Goal: Information Seeking & Learning: Check status

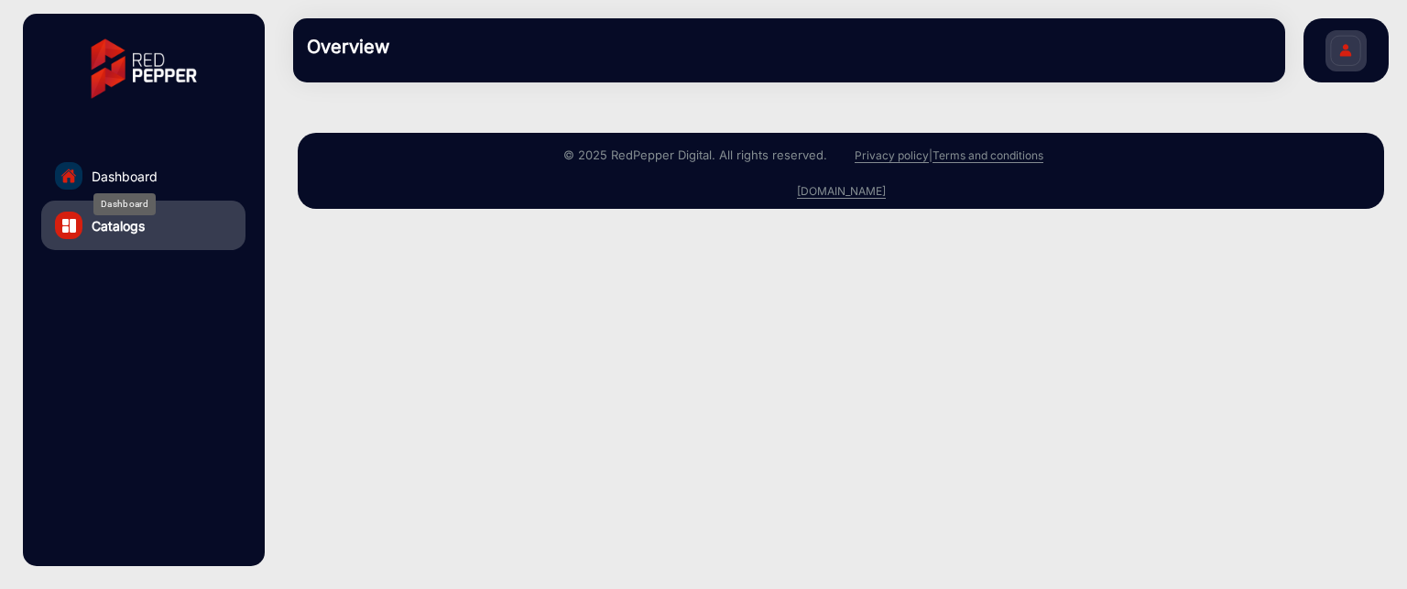
click at [112, 171] on span "Dashboard" at bounding box center [125, 176] width 66 height 19
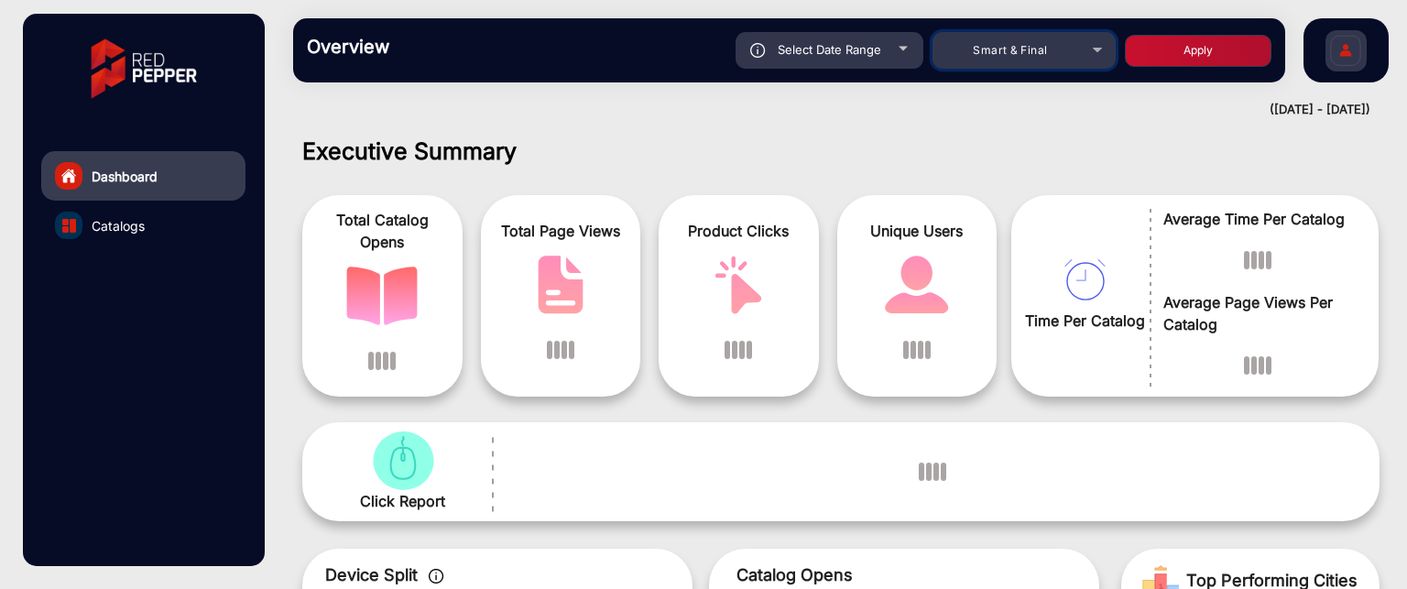
click at [1080, 52] on div "Smart & Final" at bounding box center [1010, 50] width 147 height 22
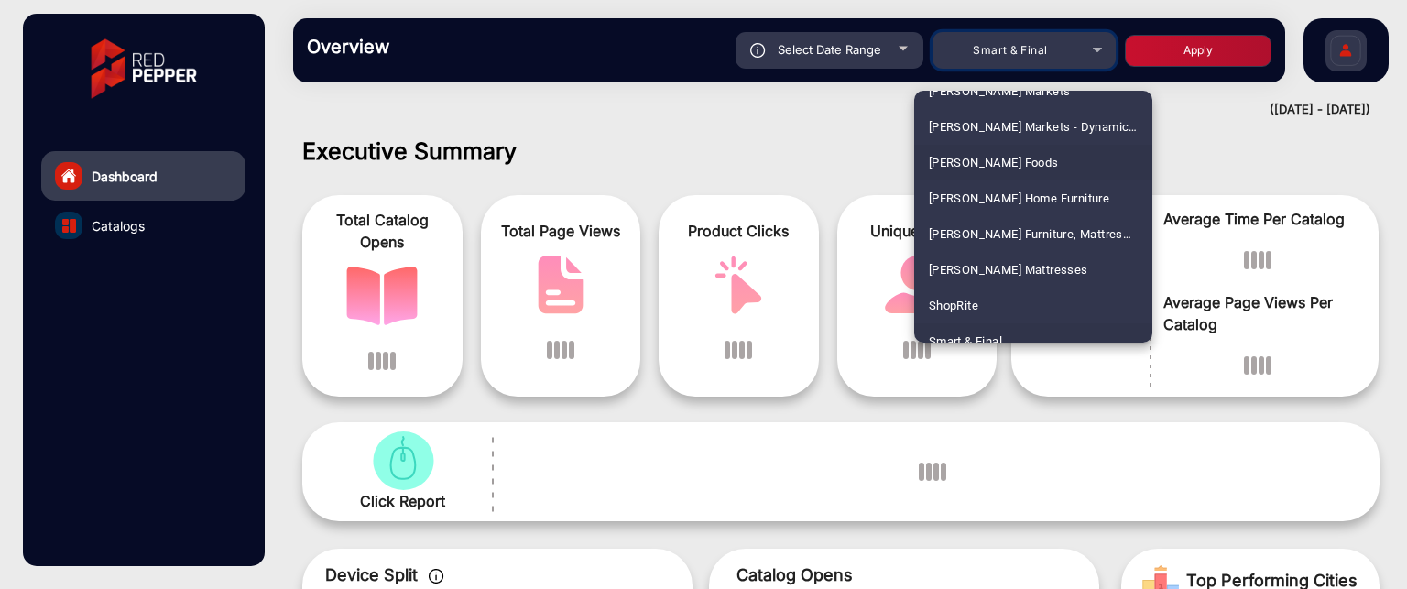
scroll to position [4186, 0]
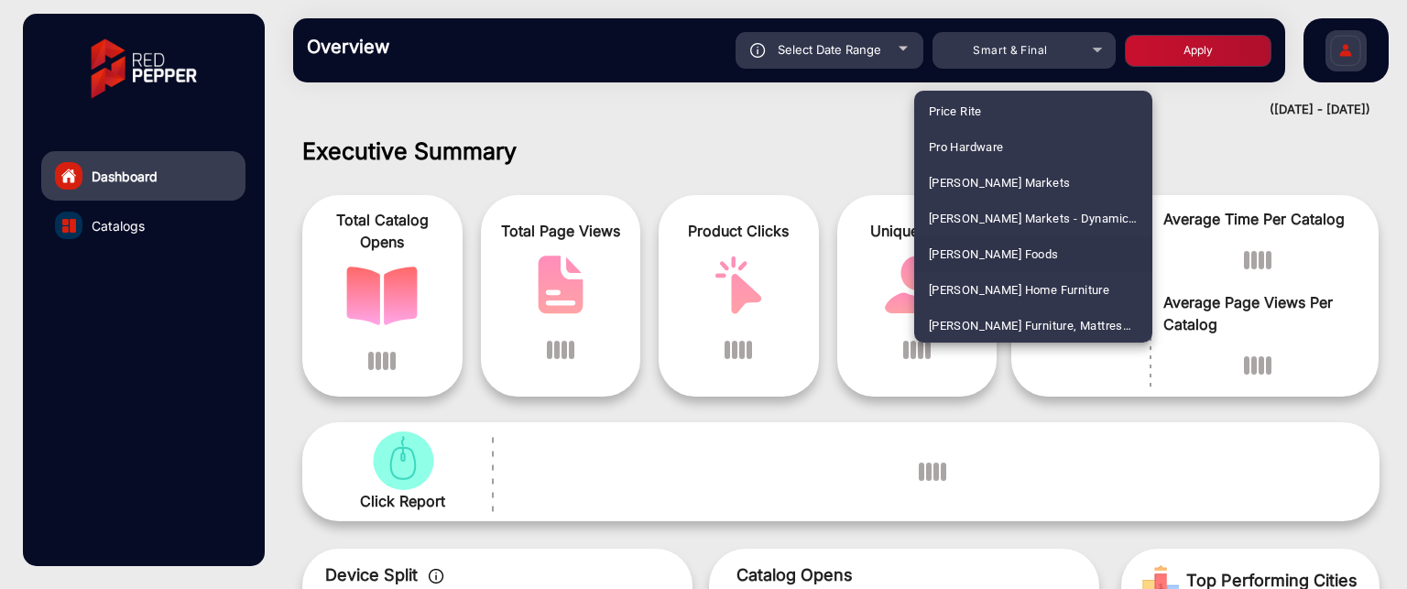
click at [1045, 257] on mat-option "[PERSON_NAME] Foods" at bounding box center [1033, 254] width 238 height 36
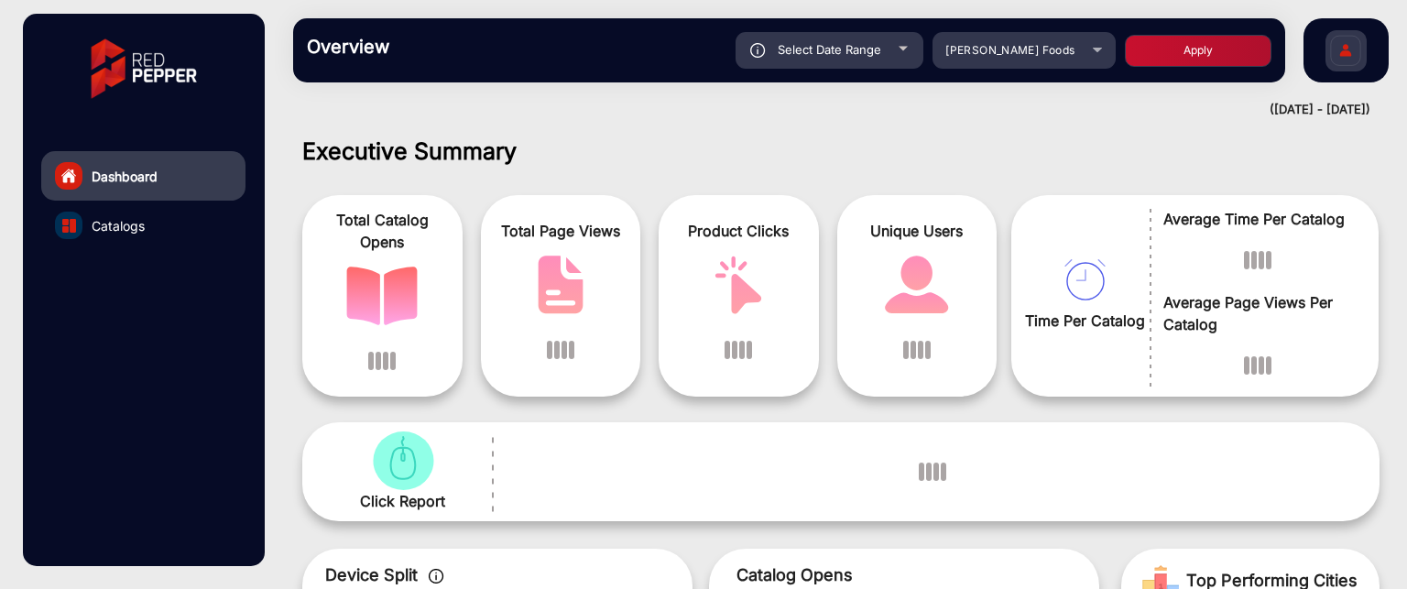
click at [1223, 50] on button "Apply" at bounding box center [1198, 51] width 147 height 32
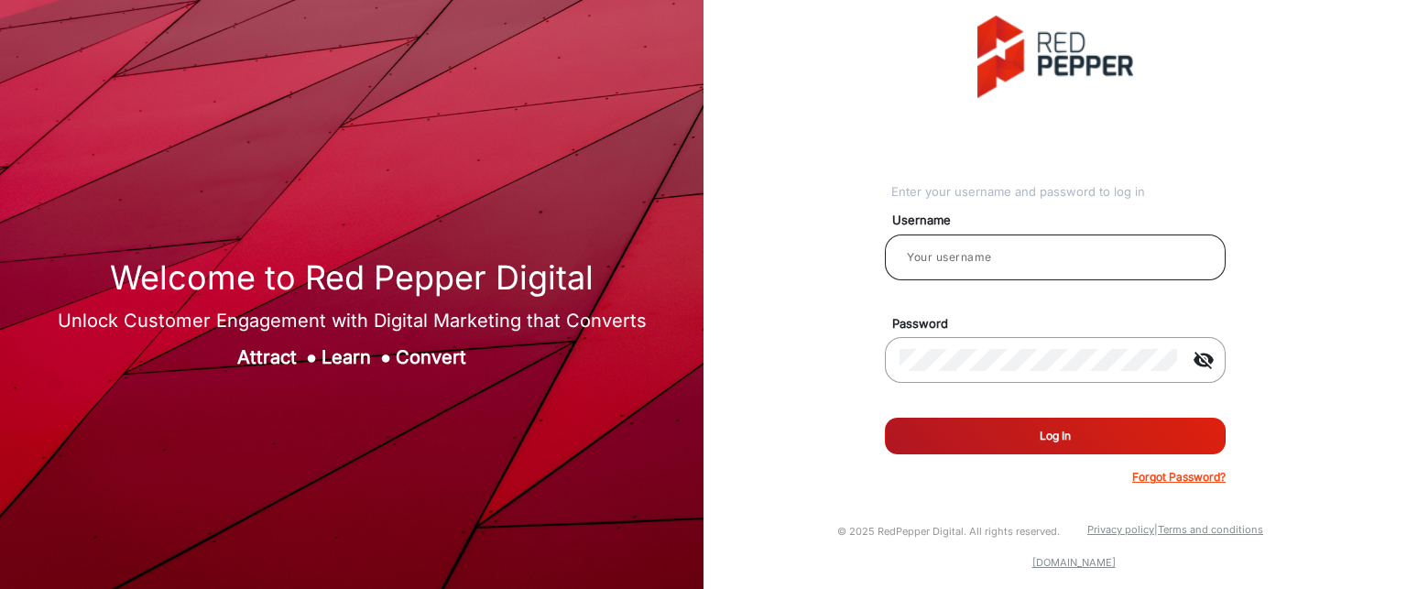
click at [1068, 248] on input "email" at bounding box center [1056, 257] width 312 height 22
type input "Rachael"
click at [1088, 439] on button "Log In" at bounding box center [1055, 436] width 341 height 37
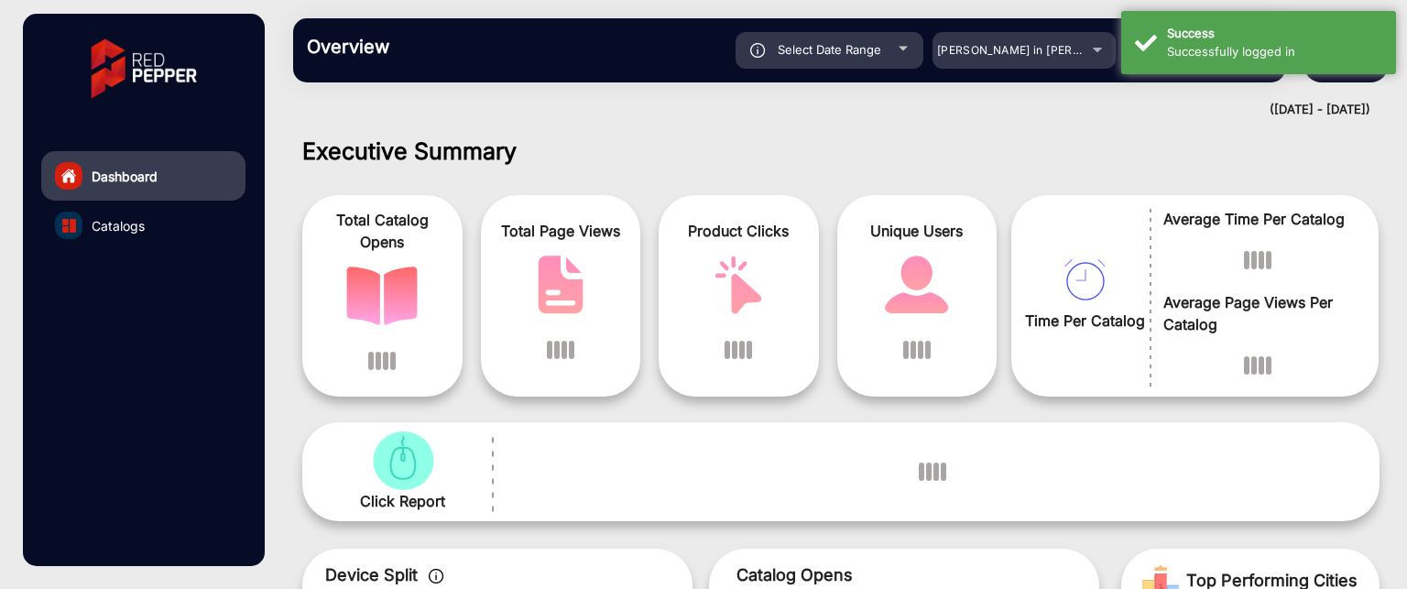
scroll to position [14, 0]
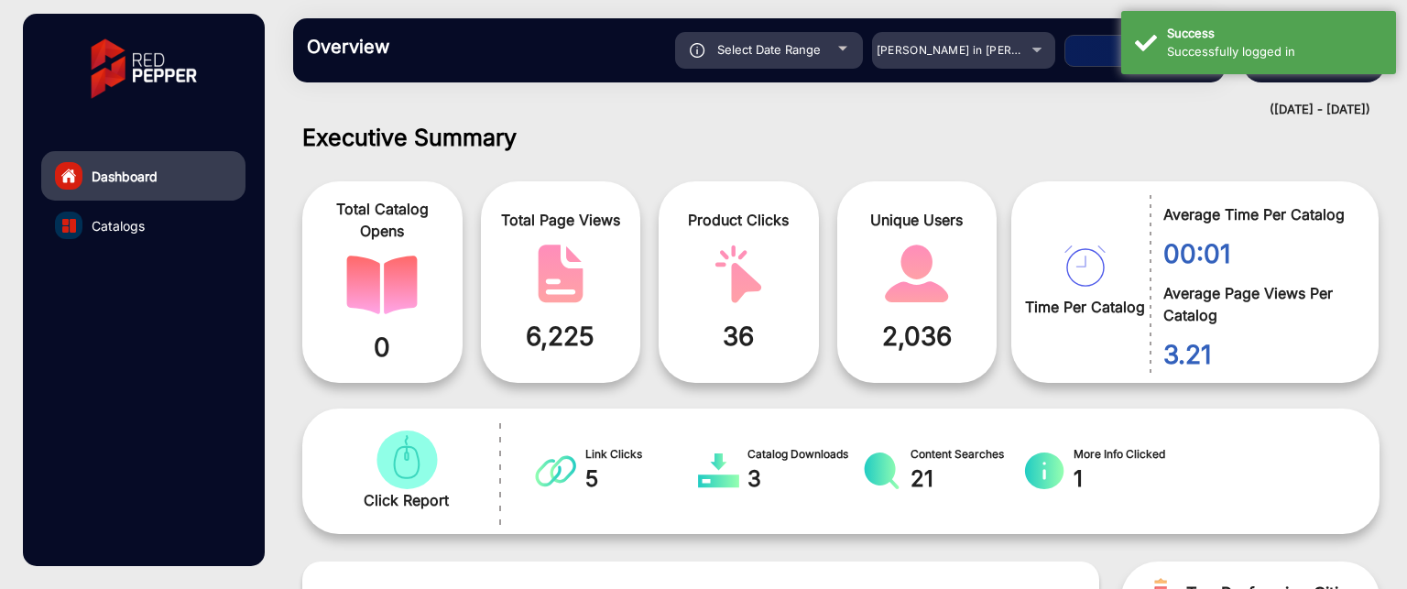
click at [1098, 41] on button "Apply" at bounding box center [1138, 51] width 147 height 32
type input "[DATE]"
click at [1030, 55] on div "[PERSON_NAME] in [PERSON_NAME]" at bounding box center [963, 50] width 183 height 22
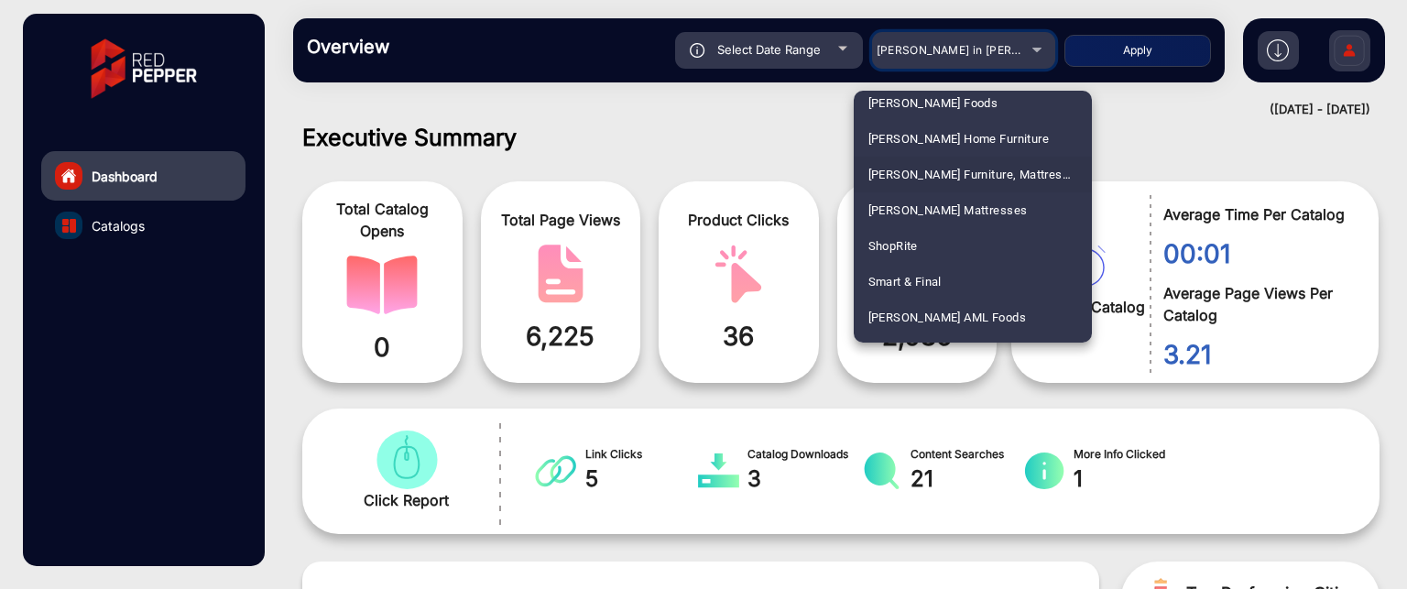
scroll to position [4307, 0]
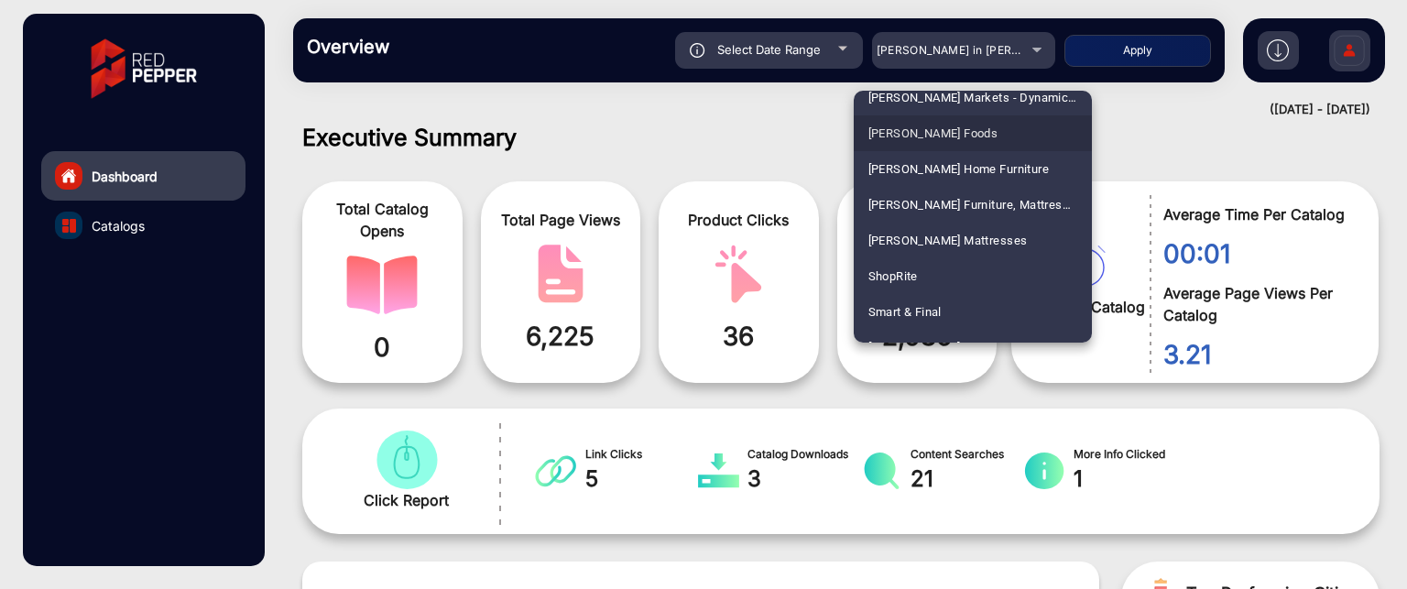
click at [974, 138] on mat-option "[PERSON_NAME] Foods" at bounding box center [973, 133] width 238 height 36
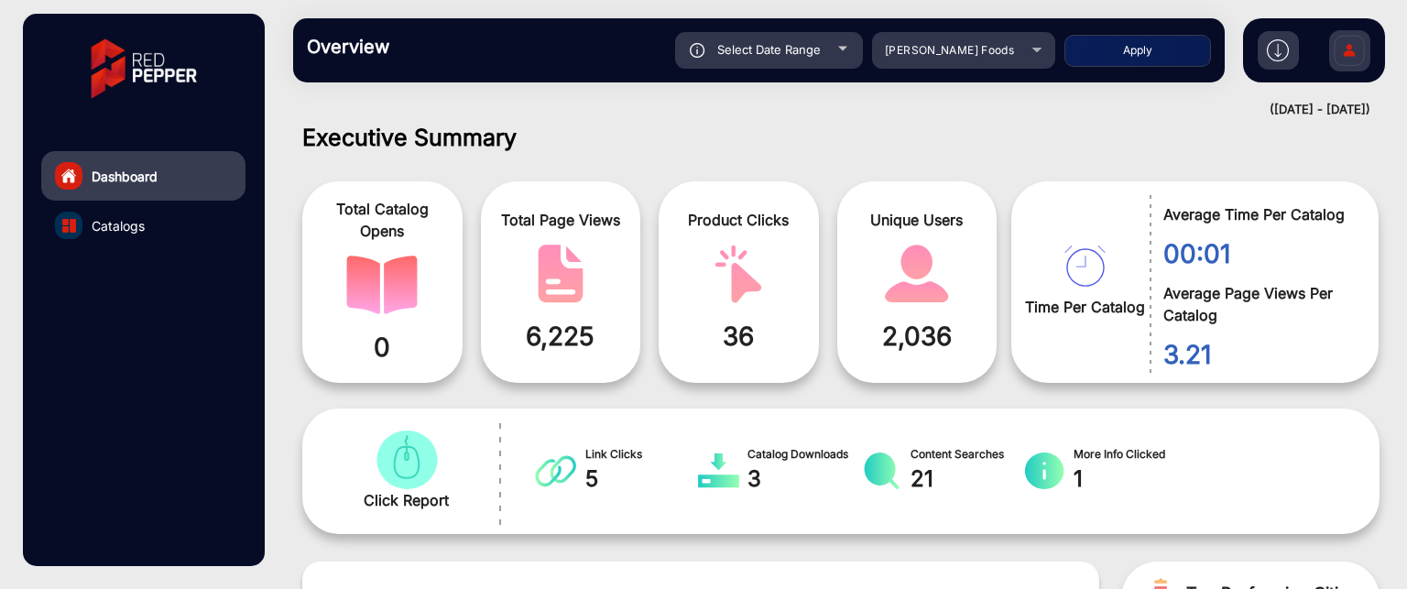
click at [1155, 54] on button "Apply" at bounding box center [1138, 51] width 147 height 32
type input "[DATE]"
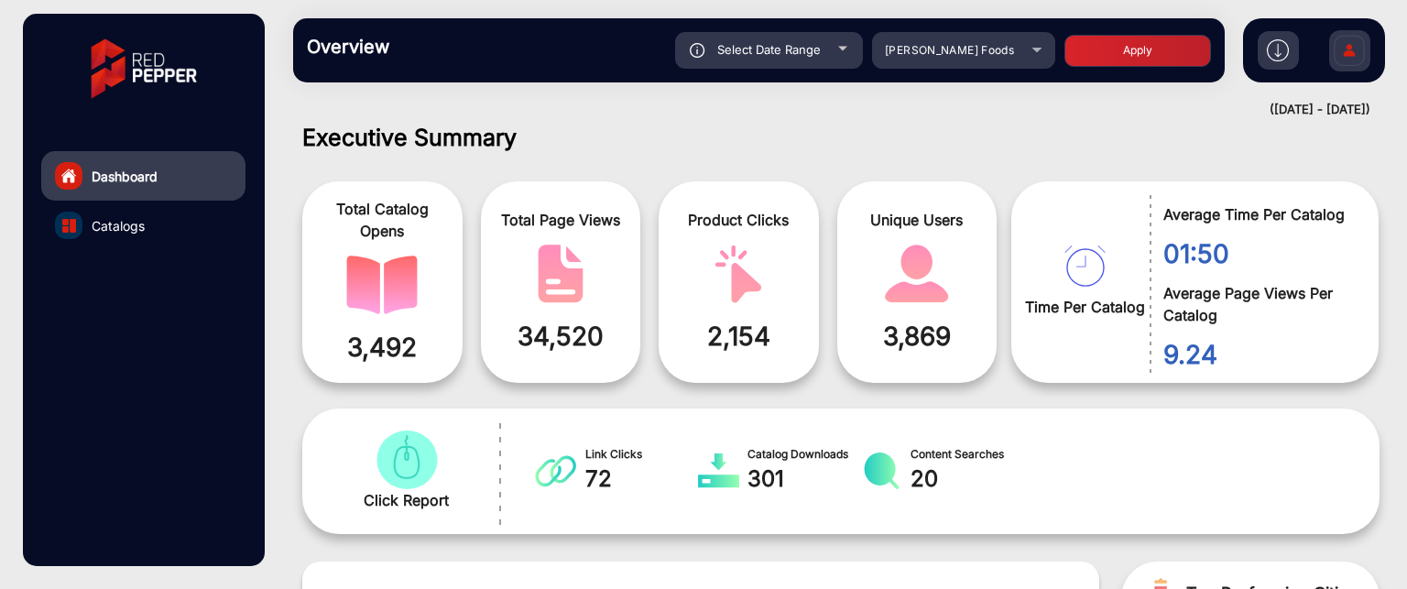
click at [849, 55] on div "Select Date Range" at bounding box center [769, 50] width 188 height 37
type input "[DATE]"
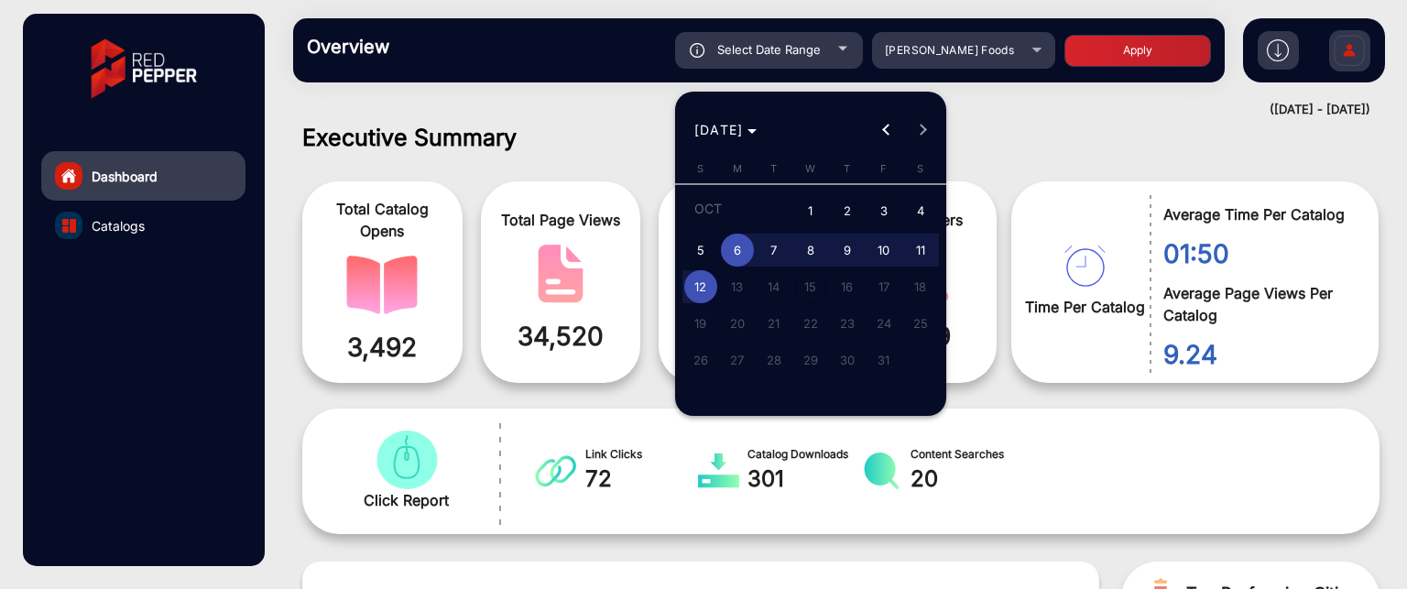
click at [1041, 138] on div at bounding box center [703, 294] width 1407 height 589
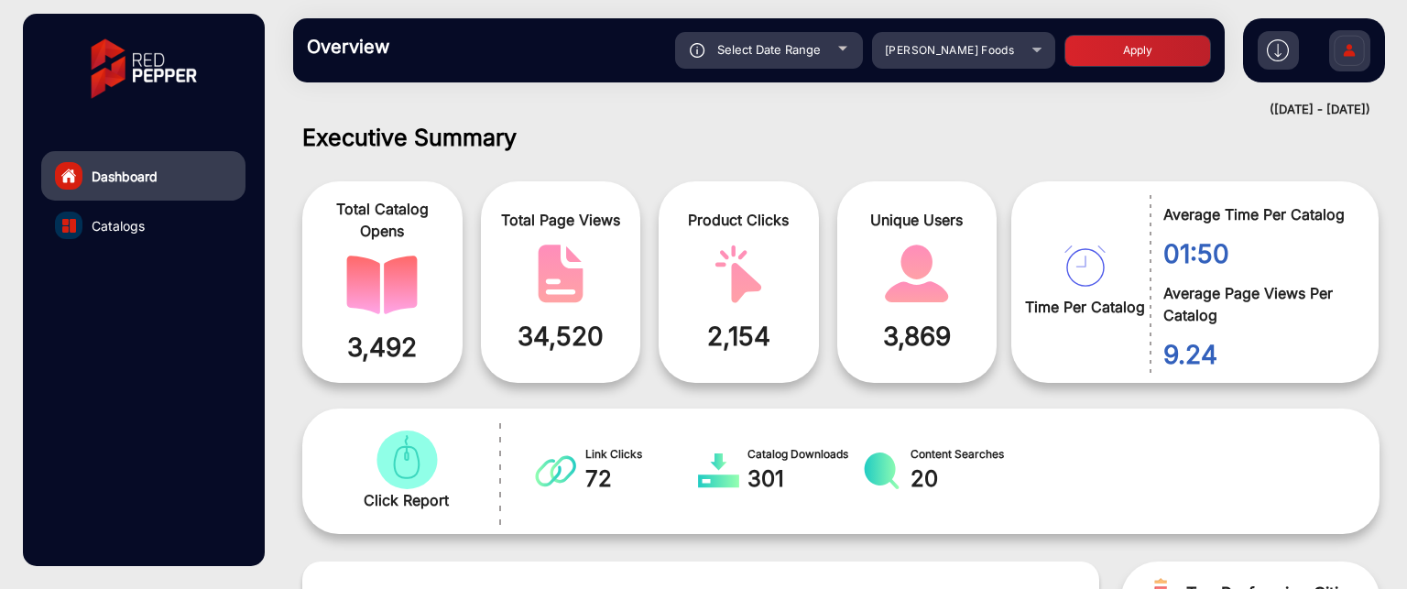
drag, startPoint x: 1249, startPoint y: 254, endPoint x: 1147, endPoint y: 235, distance: 103.3
click at [1150, 235] on div "01:50" at bounding box center [1251, 249] width 202 height 48
click at [1186, 159] on div "Total Catalog Opens 3,492 Total Page Views 34,520 Product Clicks 2,154 Unique U…" at bounding box center [841, 276] width 1105 height 234
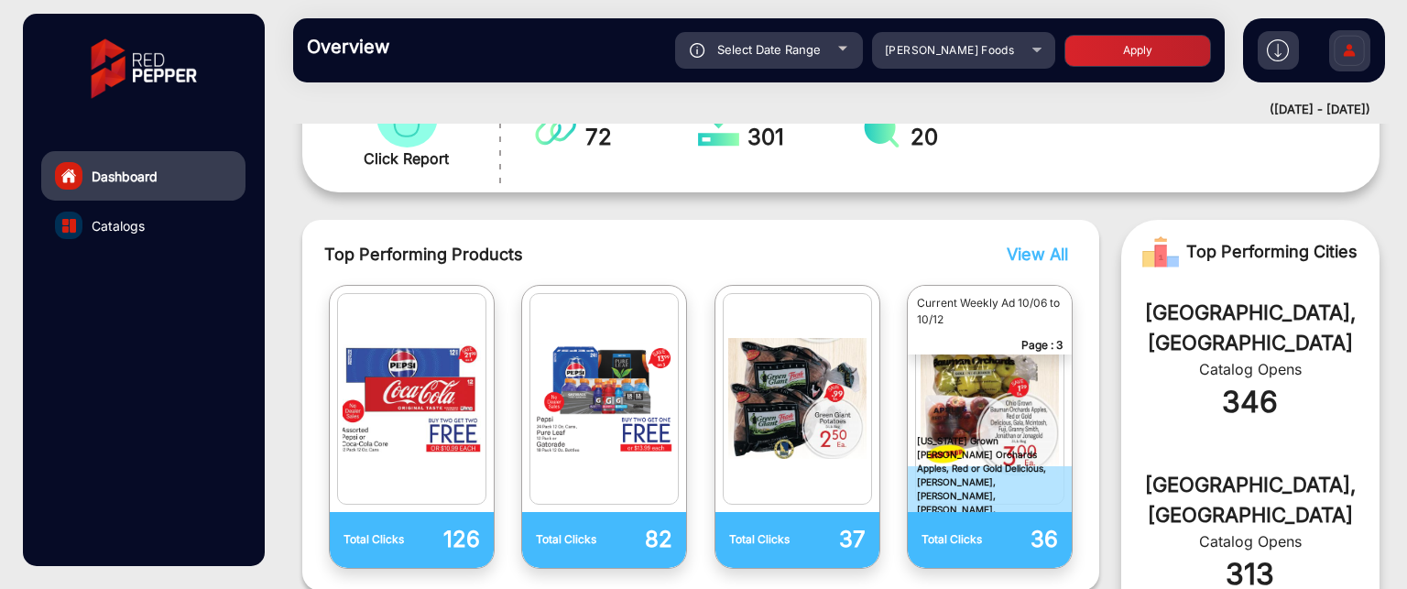
scroll to position [472, 0]
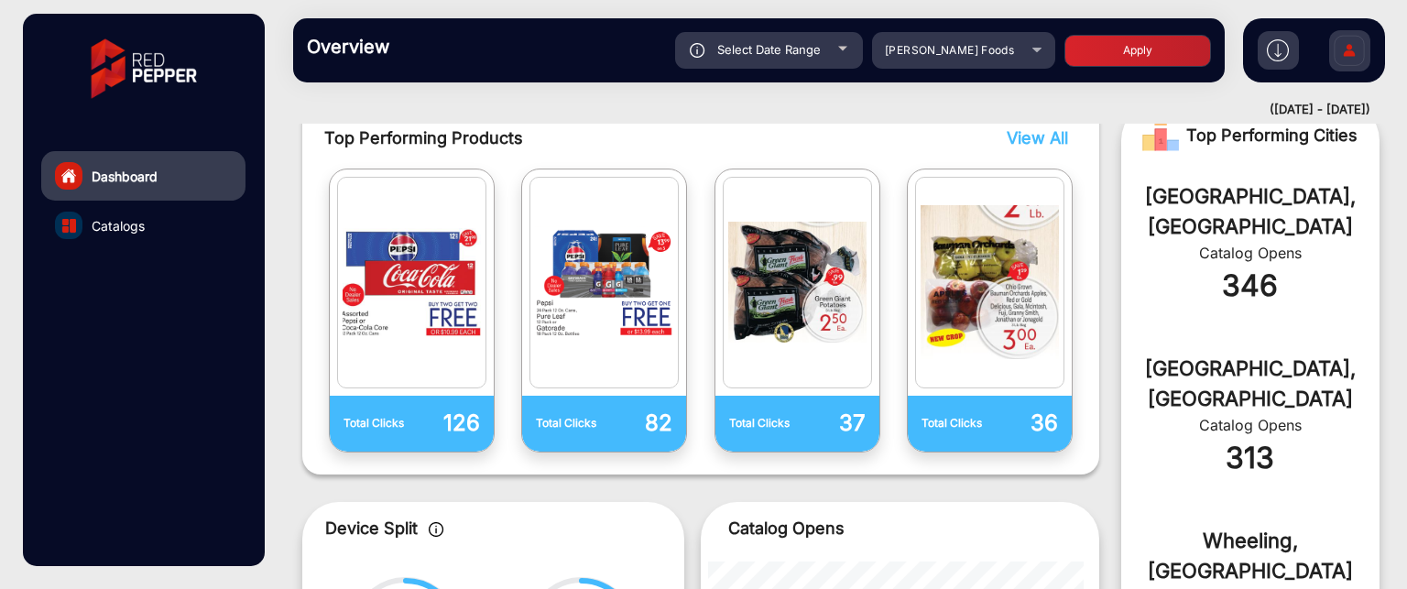
click at [1021, 136] on span "View All" at bounding box center [1037, 137] width 61 height 19
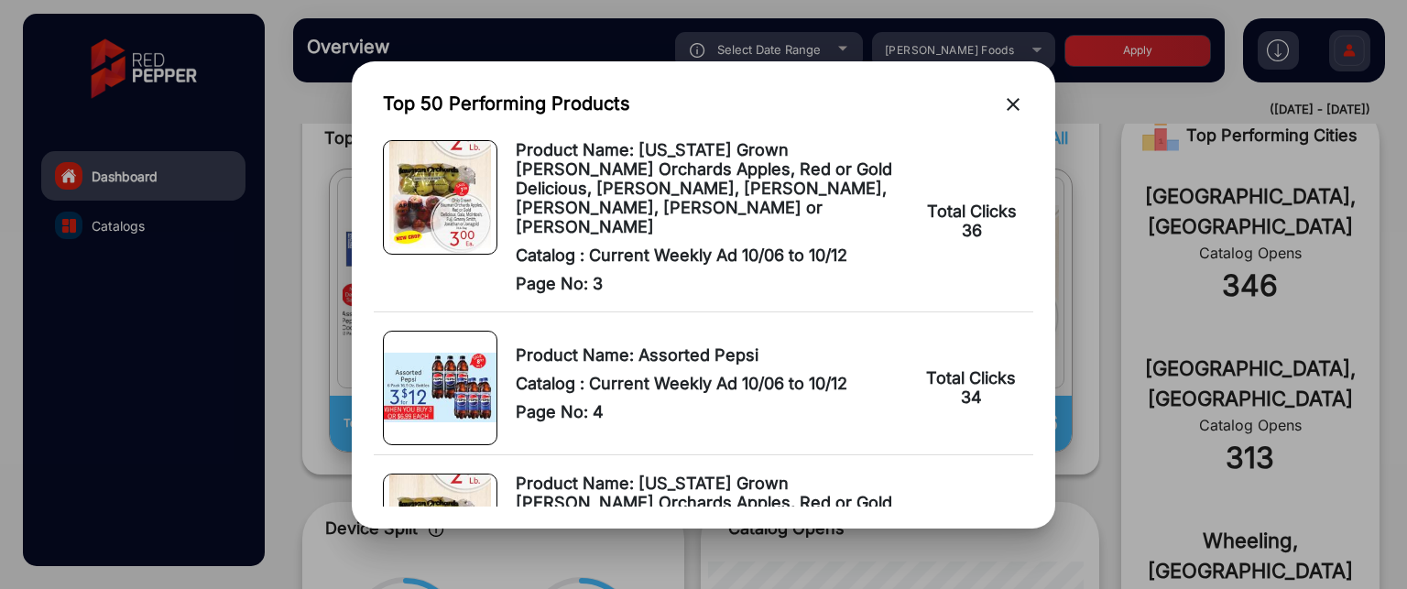
scroll to position [458, 0]
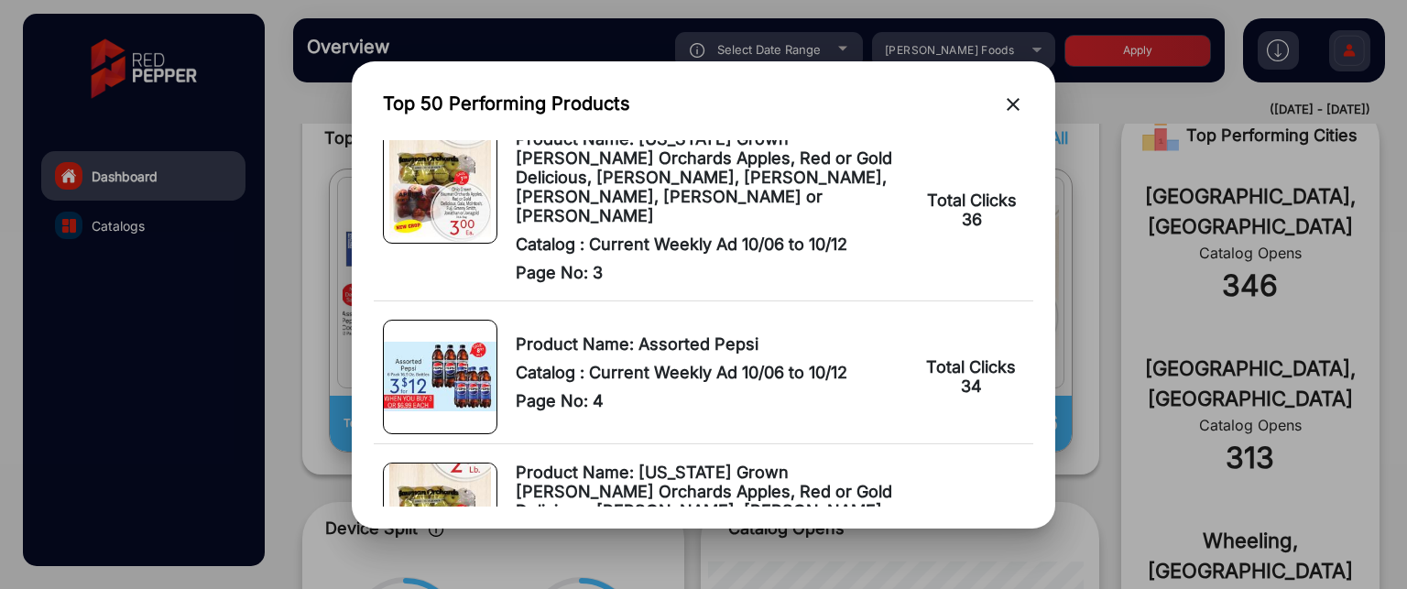
click at [1014, 111] on mat-icon "close" at bounding box center [1013, 104] width 22 height 22
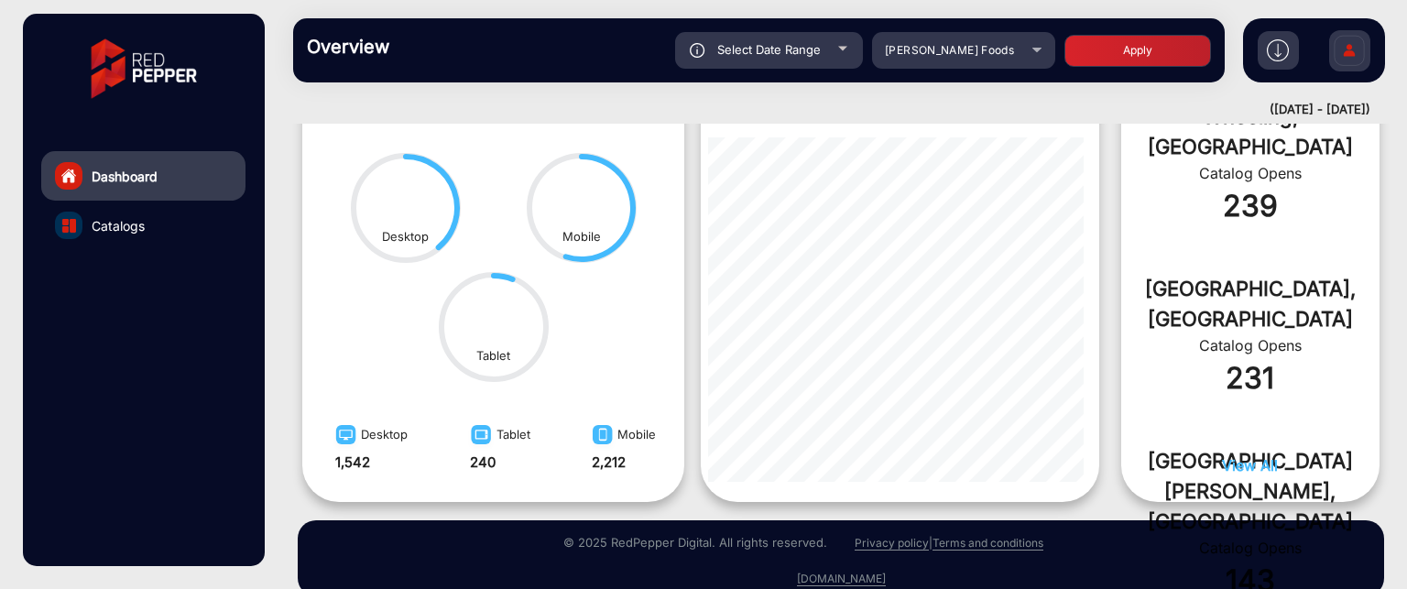
scroll to position [925, 0]
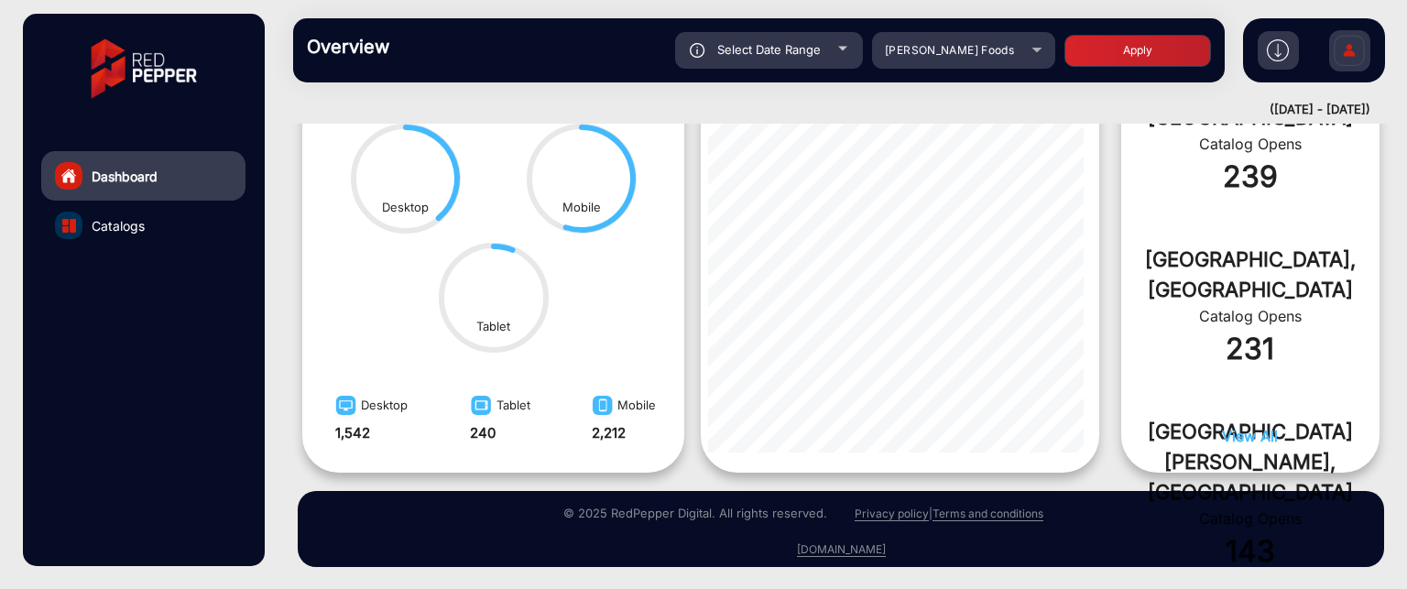
click at [1264, 436] on span "View All" at bounding box center [1250, 436] width 56 height 18
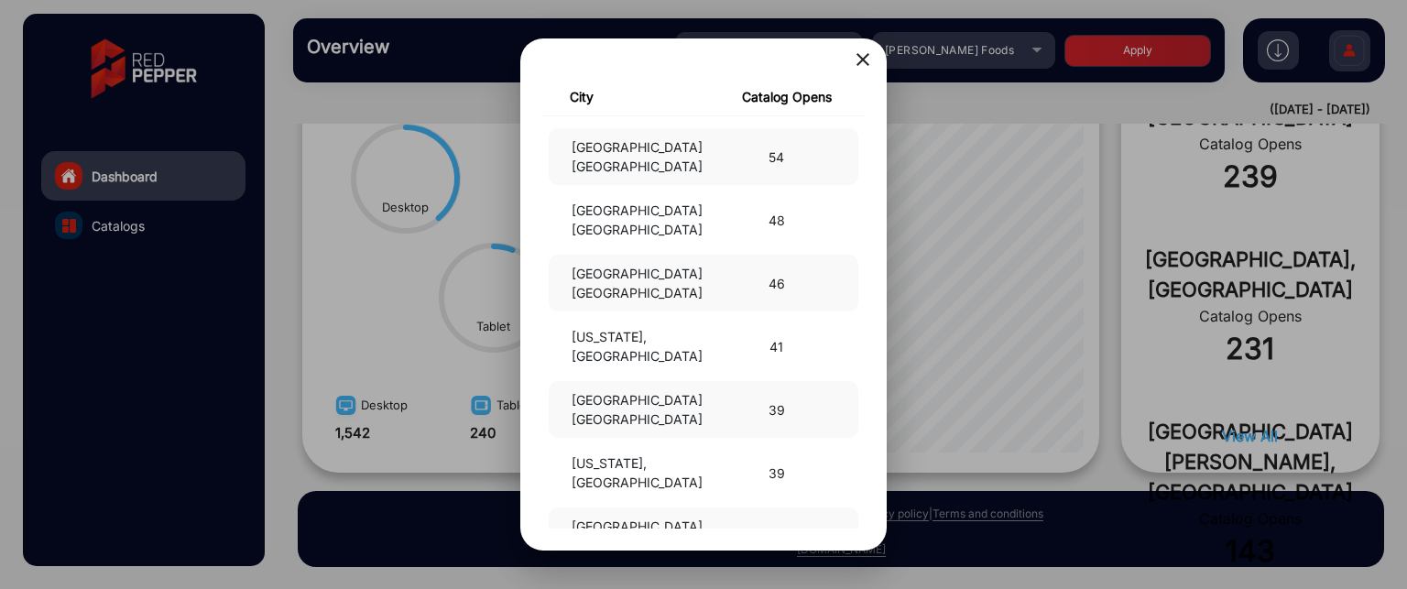
scroll to position [824, 0]
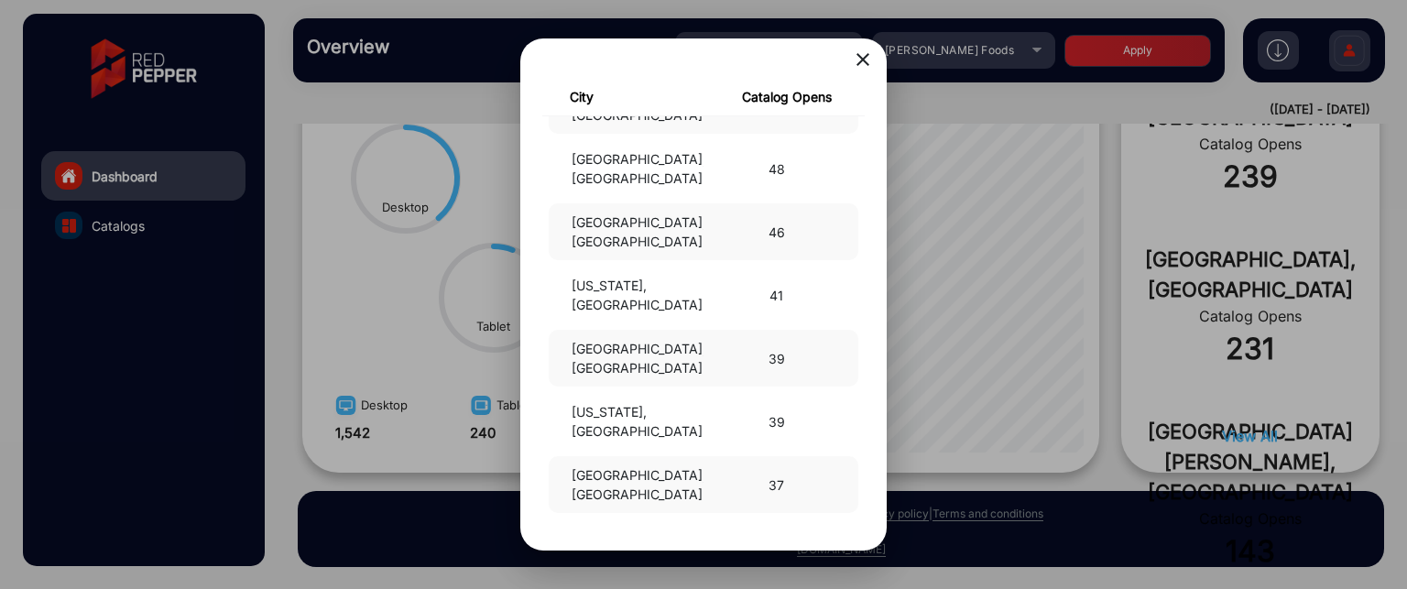
click at [859, 62] on mat-icon "close" at bounding box center [863, 60] width 22 height 22
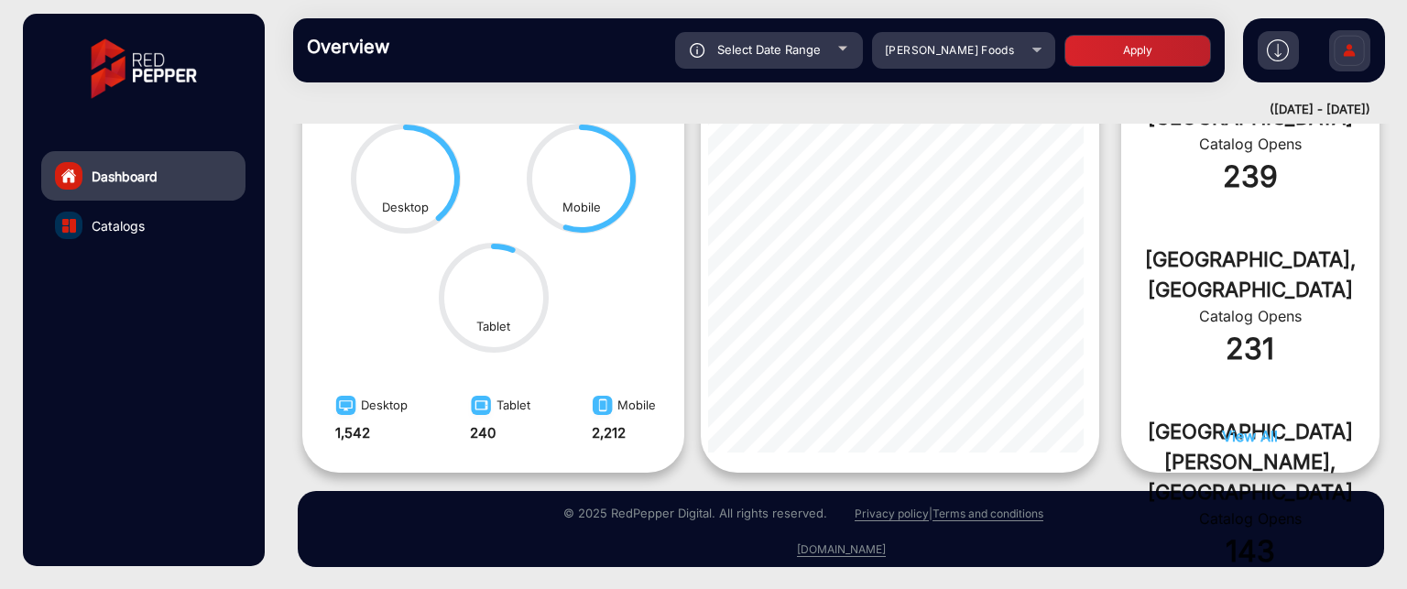
click at [1246, 429] on span "View All" at bounding box center [1250, 436] width 56 height 18
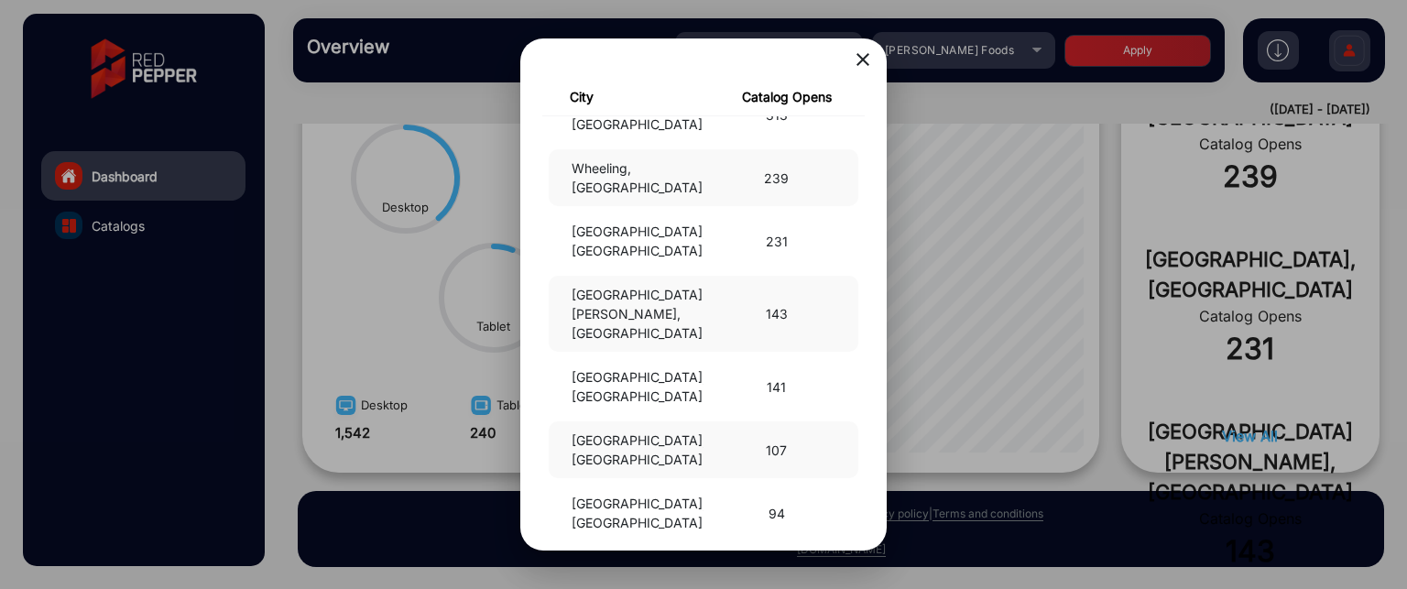
scroll to position [0, 0]
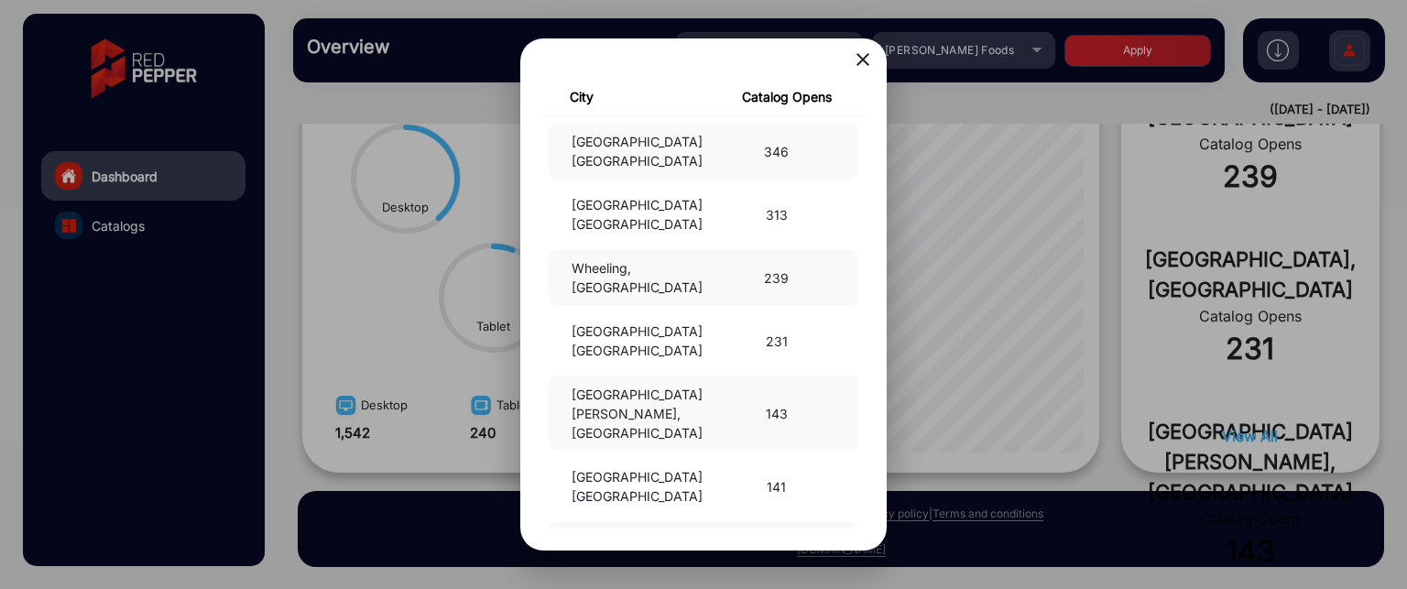
click at [868, 57] on mat-icon "close" at bounding box center [863, 60] width 22 height 22
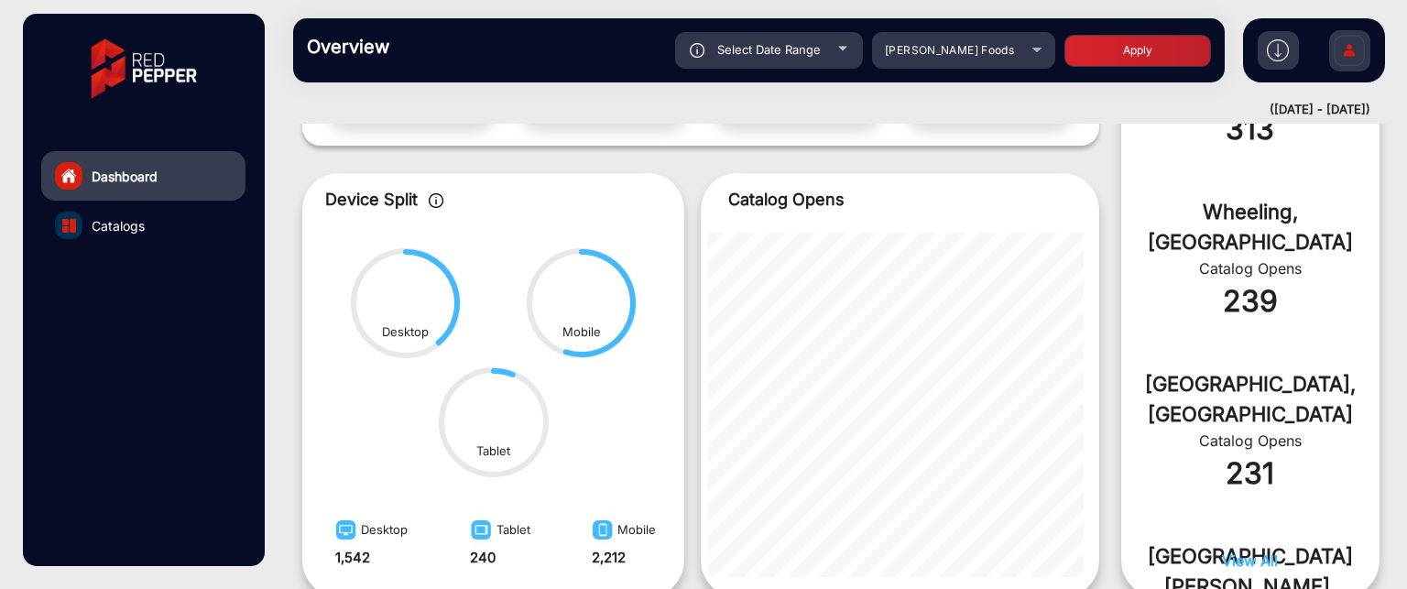
scroll to position [925, 0]
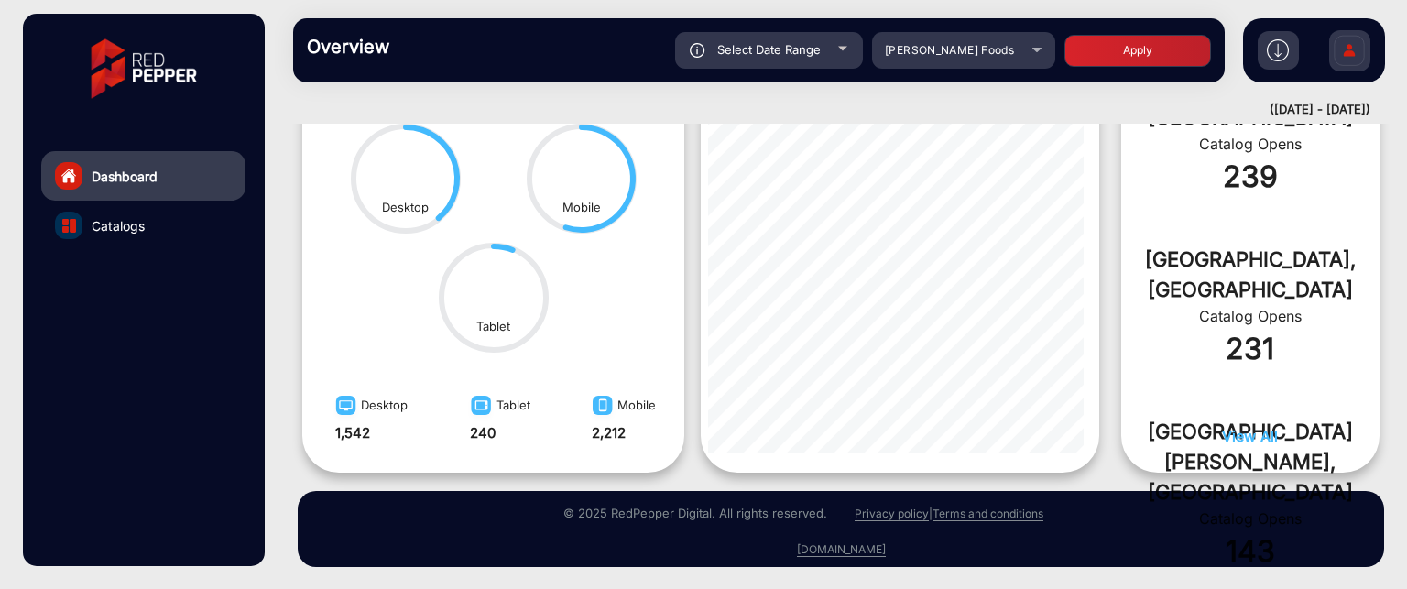
click at [1264, 427] on span "View All" at bounding box center [1250, 436] width 56 height 18
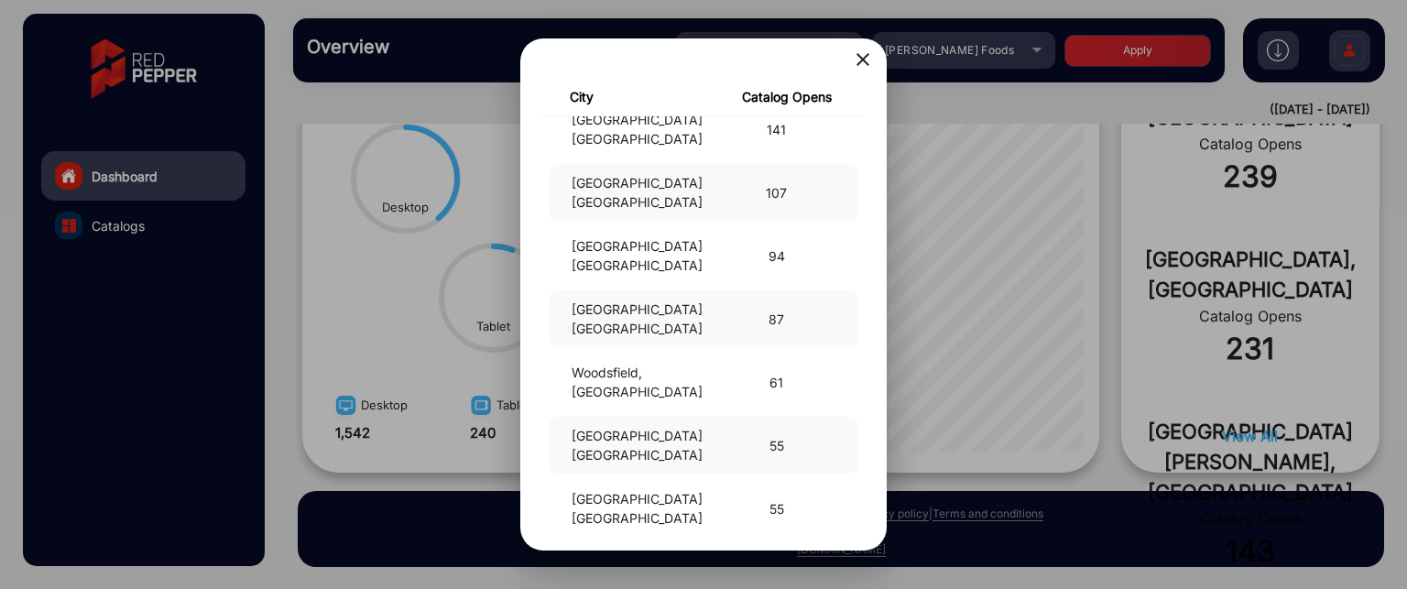
scroll to position [367, 0]
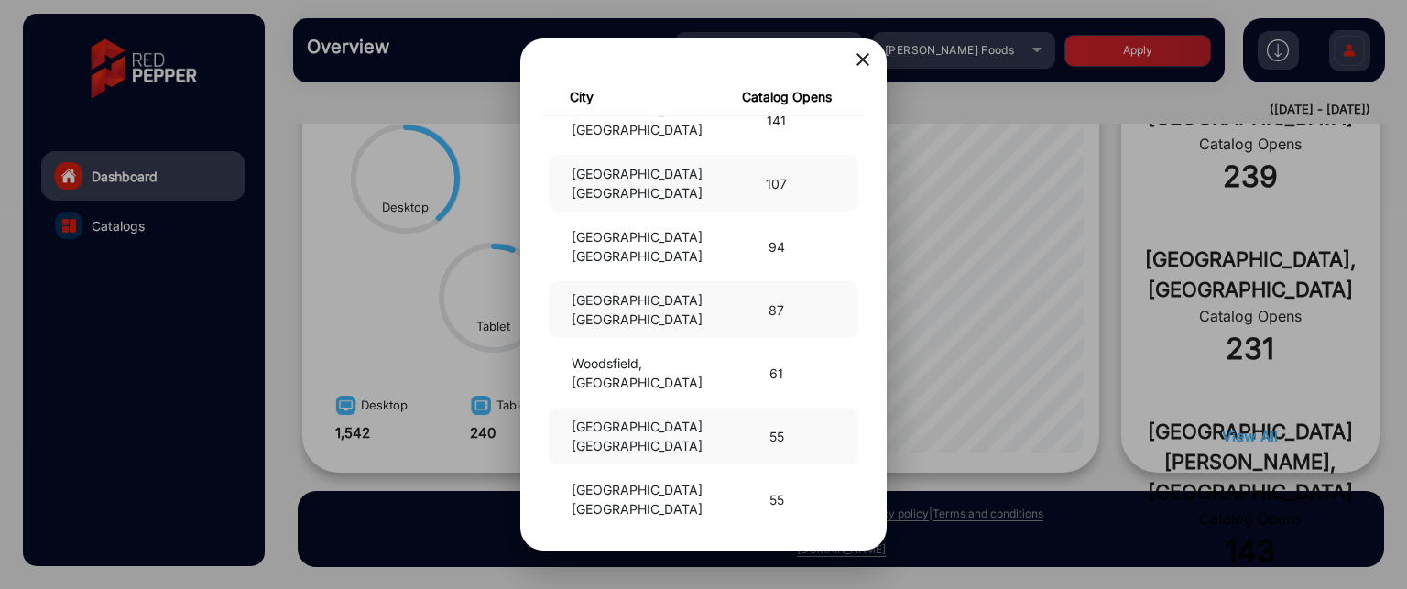
click at [859, 62] on mat-icon "close" at bounding box center [863, 60] width 22 height 22
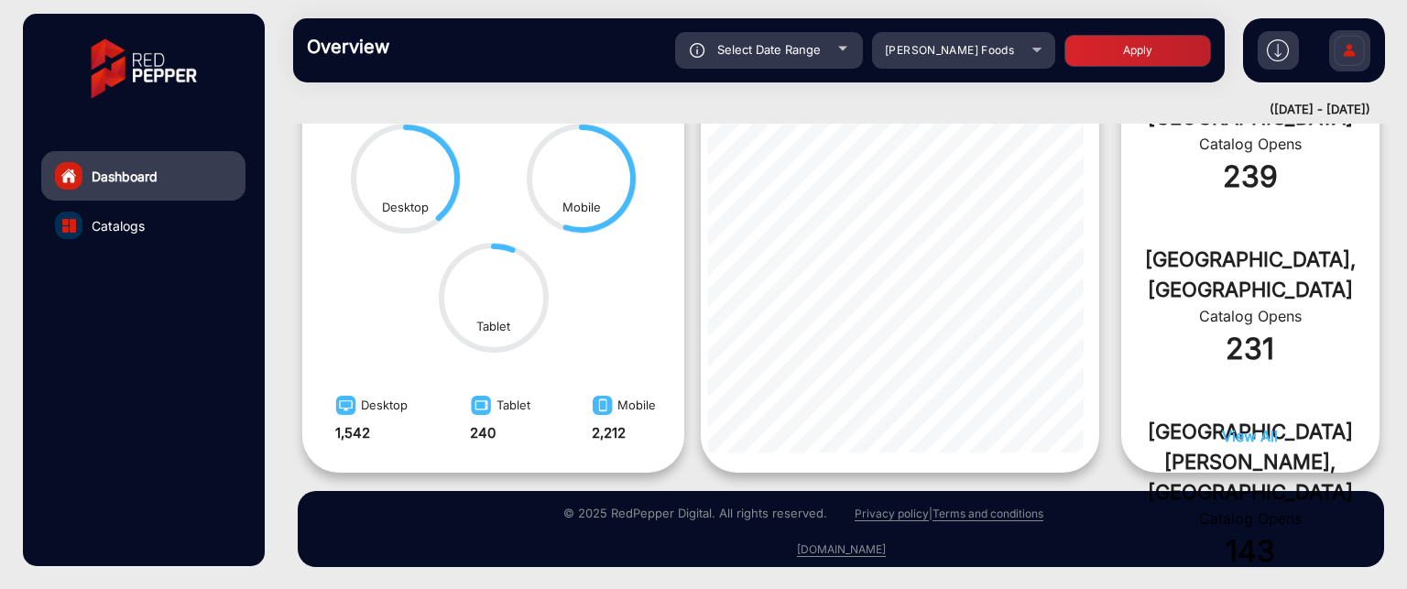
click at [1282, 53] on img at bounding box center [1278, 50] width 22 height 22
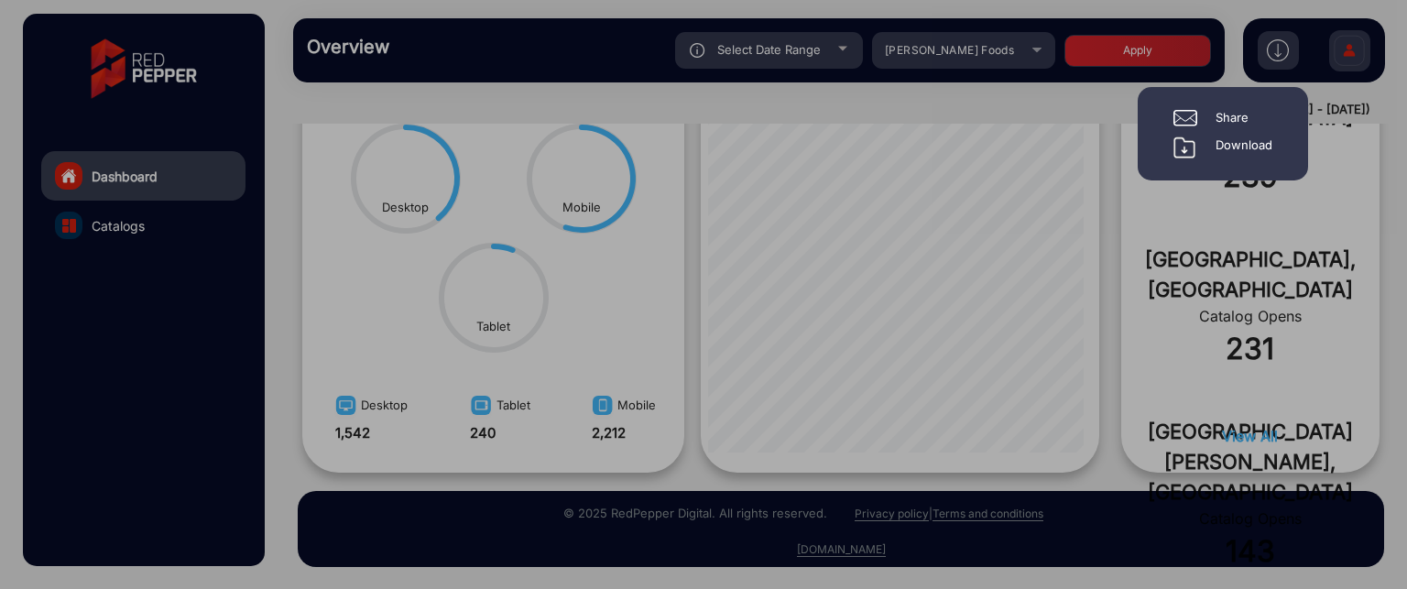
click at [1070, 100] on div at bounding box center [703, 294] width 1407 height 589
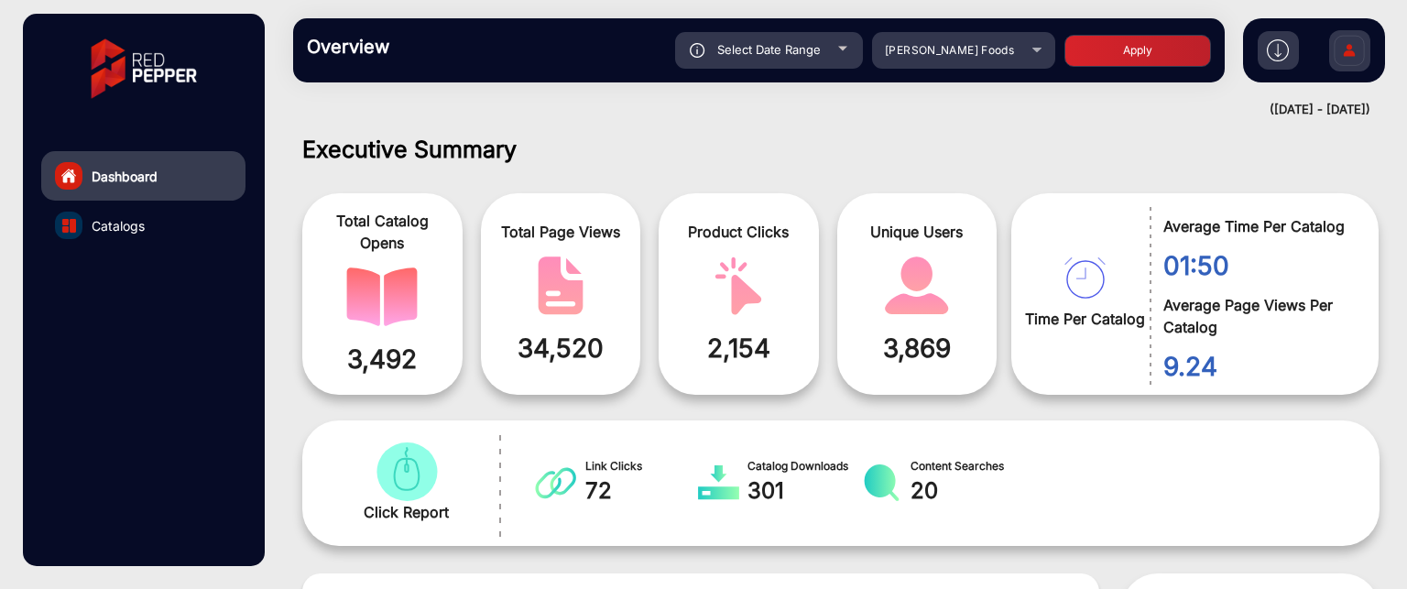
scroll to position [0, 0]
drag, startPoint x: 1238, startPoint y: 102, endPoint x: 1243, endPoint y: 112, distance: 11.5
click at [1243, 108] on div "([DATE] - [DATE])" at bounding box center [823, 110] width 1096 height 18
click at [1330, 109] on div "([DATE] - [DATE])" at bounding box center [823, 110] width 1096 height 18
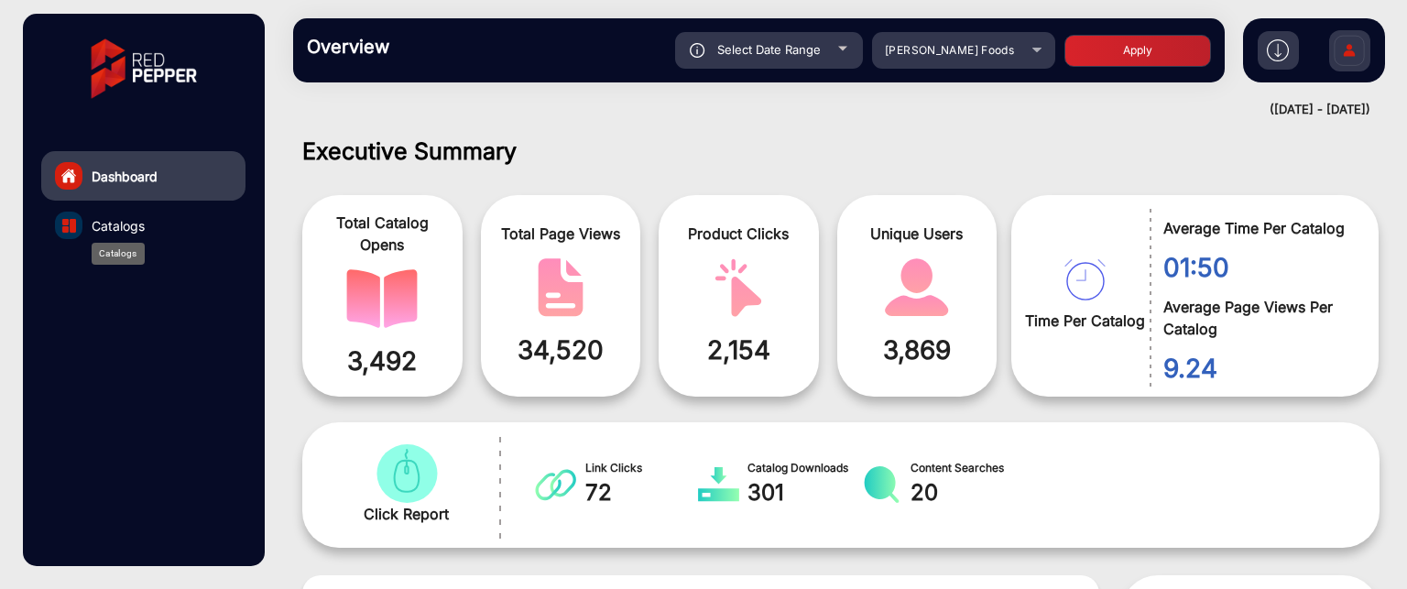
click at [114, 233] on span "Catalogs" at bounding box center [118, 225] width 53 height 19
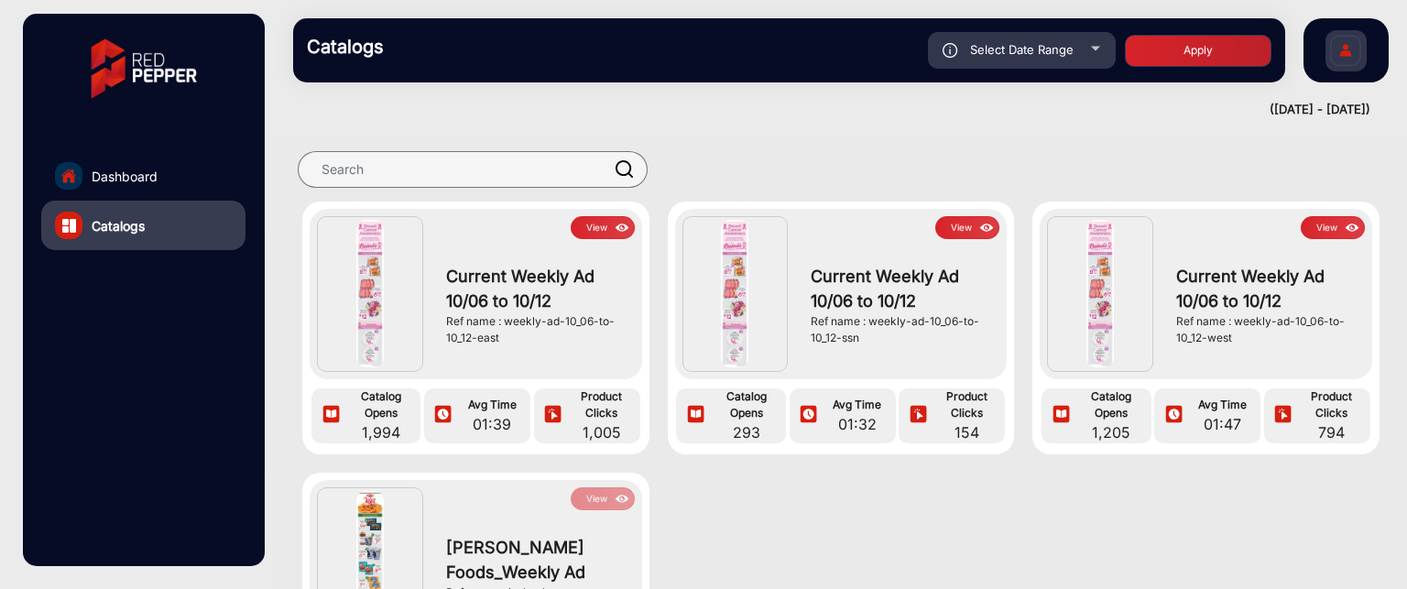
click at [601, 227] on button "View" at bounding box center [603, 227] width 64 height 23
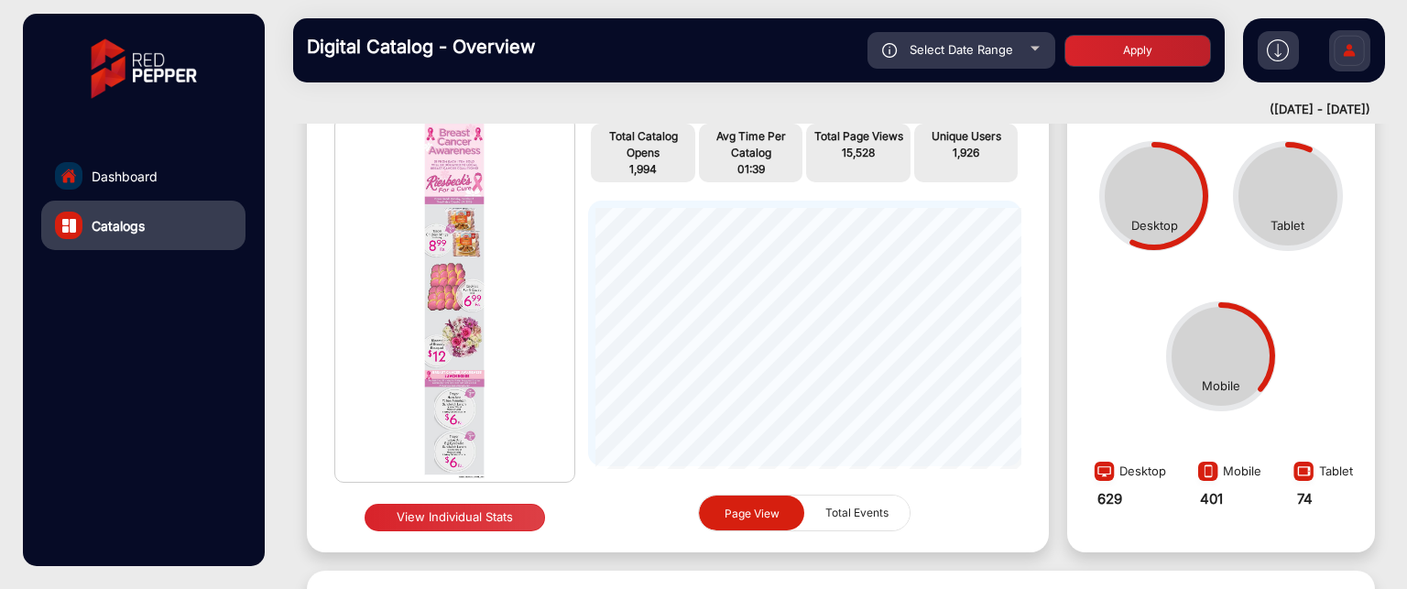
scroll to position [105, 0]
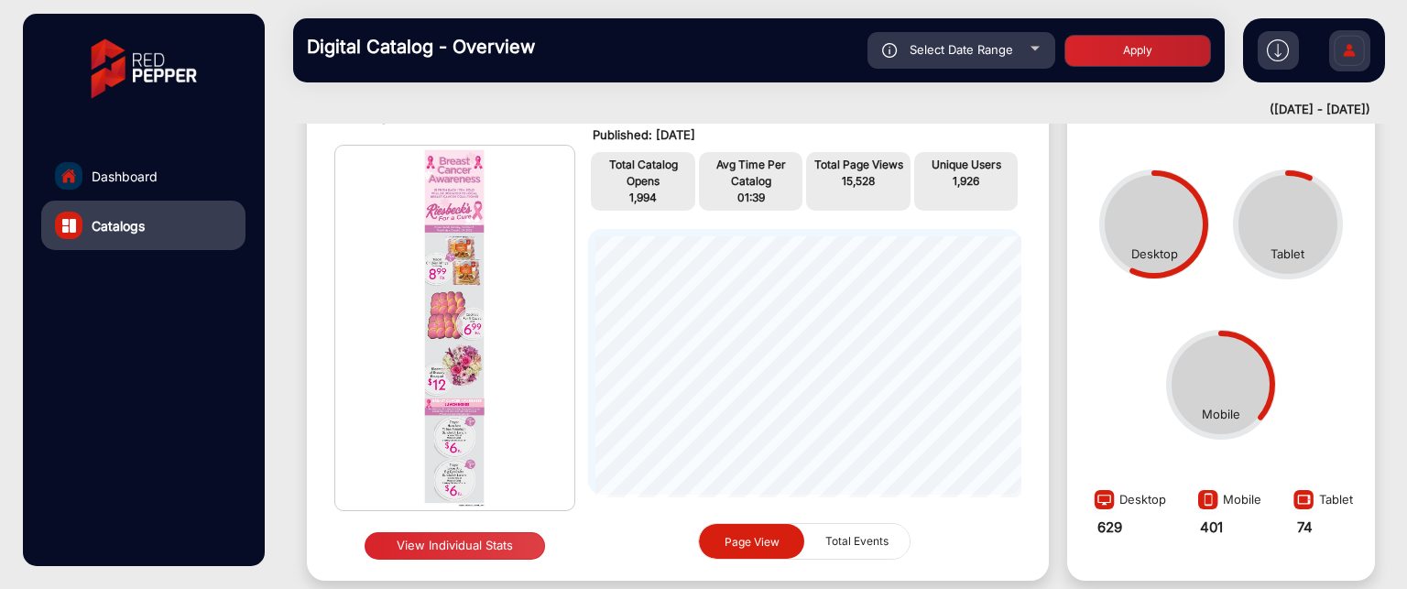
click at [468, 549] on button "View Individual Stats" at bounding box center [455, 545] width 181 height 27
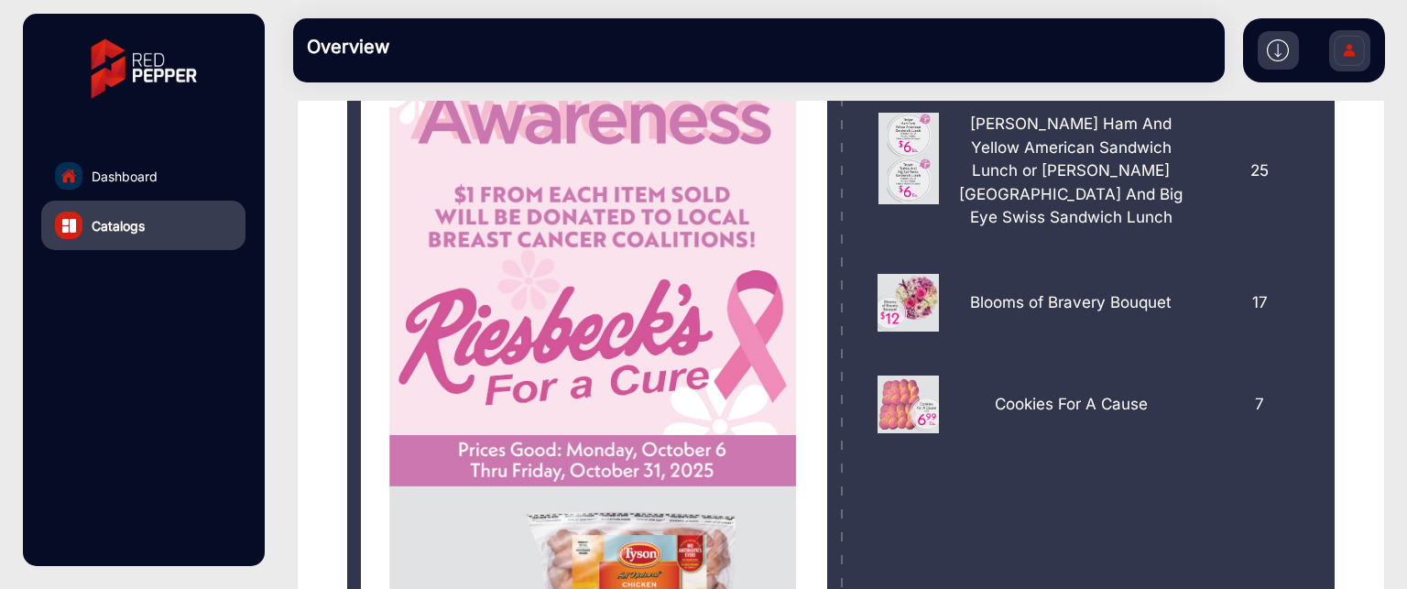
scroll to position [105, 0]
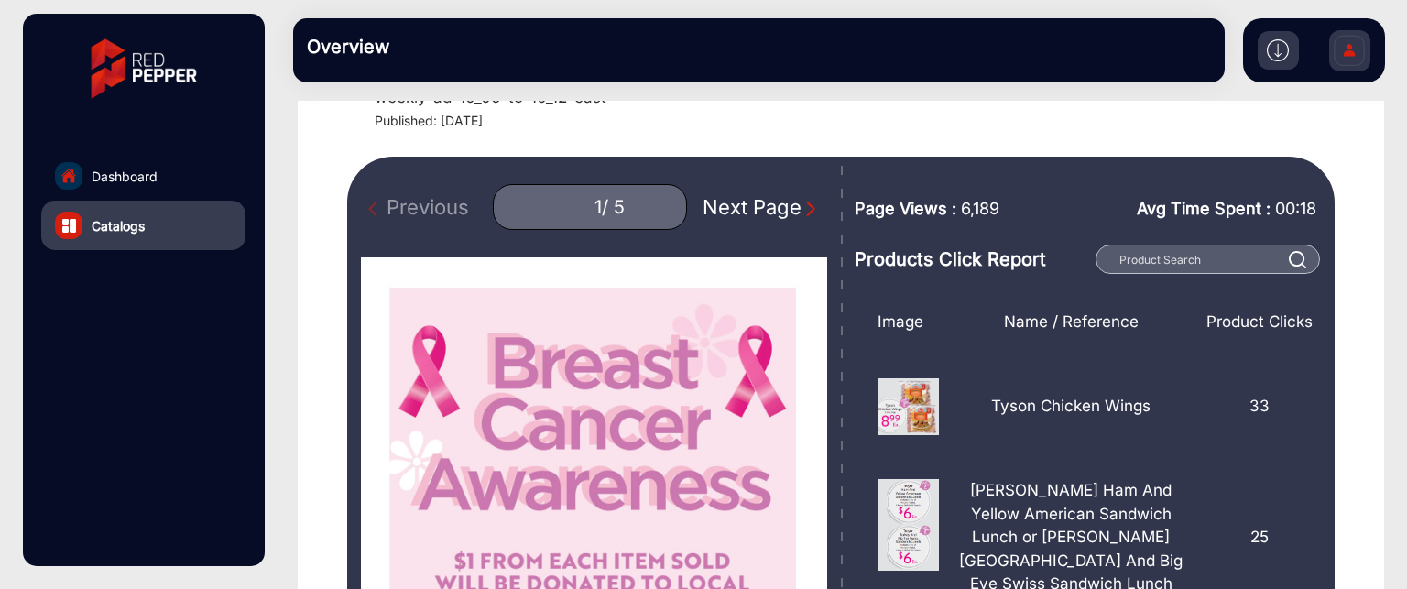
click at [776, 213] on div "Next Page" at bounding box center [761, 207] width 117 height 30
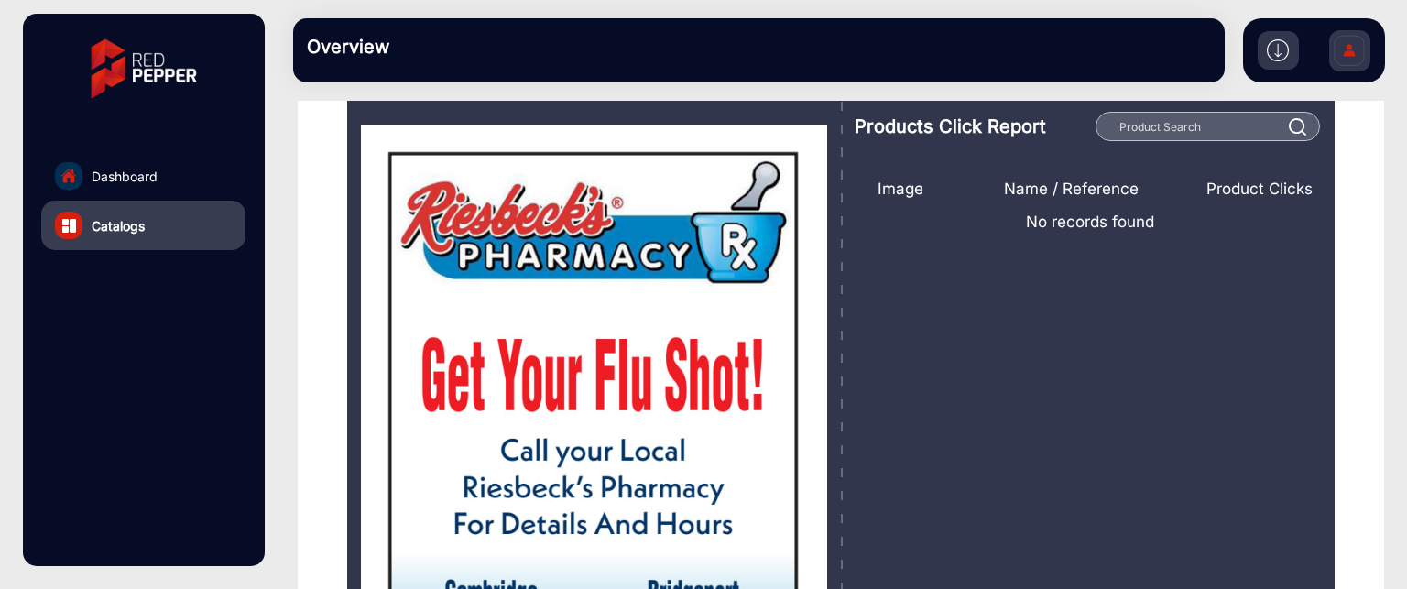
scroll to position [14, 0]
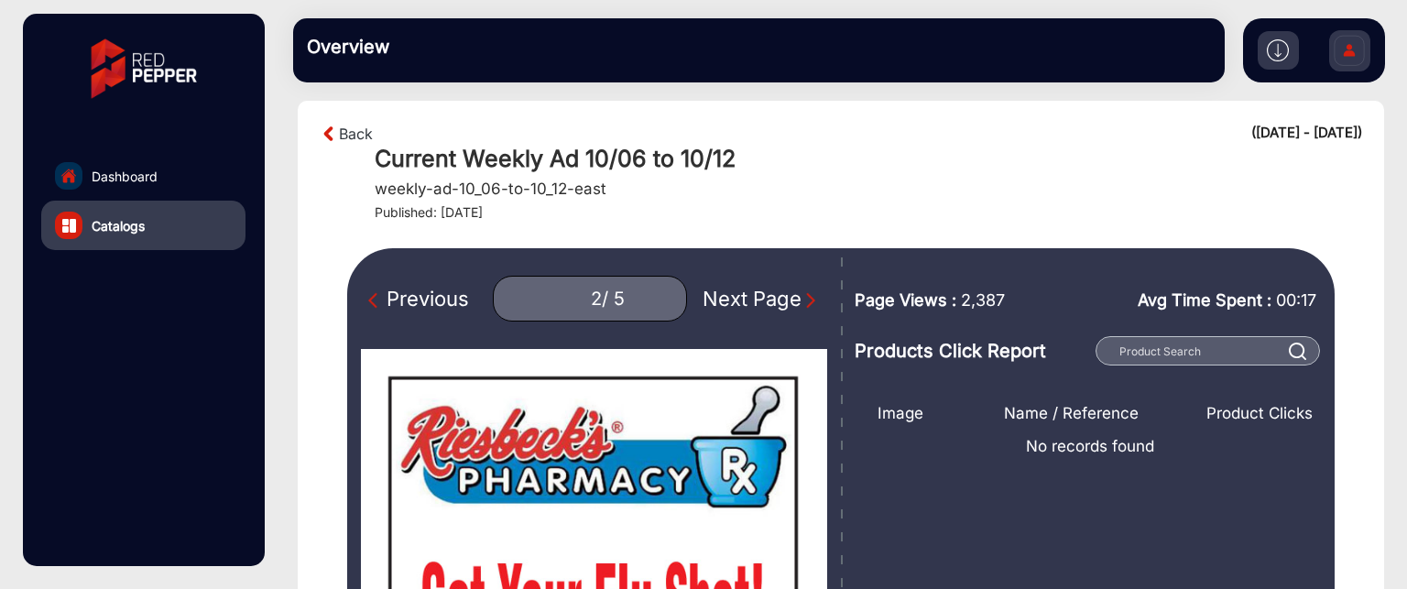
click at [777, 302] on div "Next Page" at bounding box center [761, 299] width 117 height 30
type input "3"
